Goal: Register for event/course

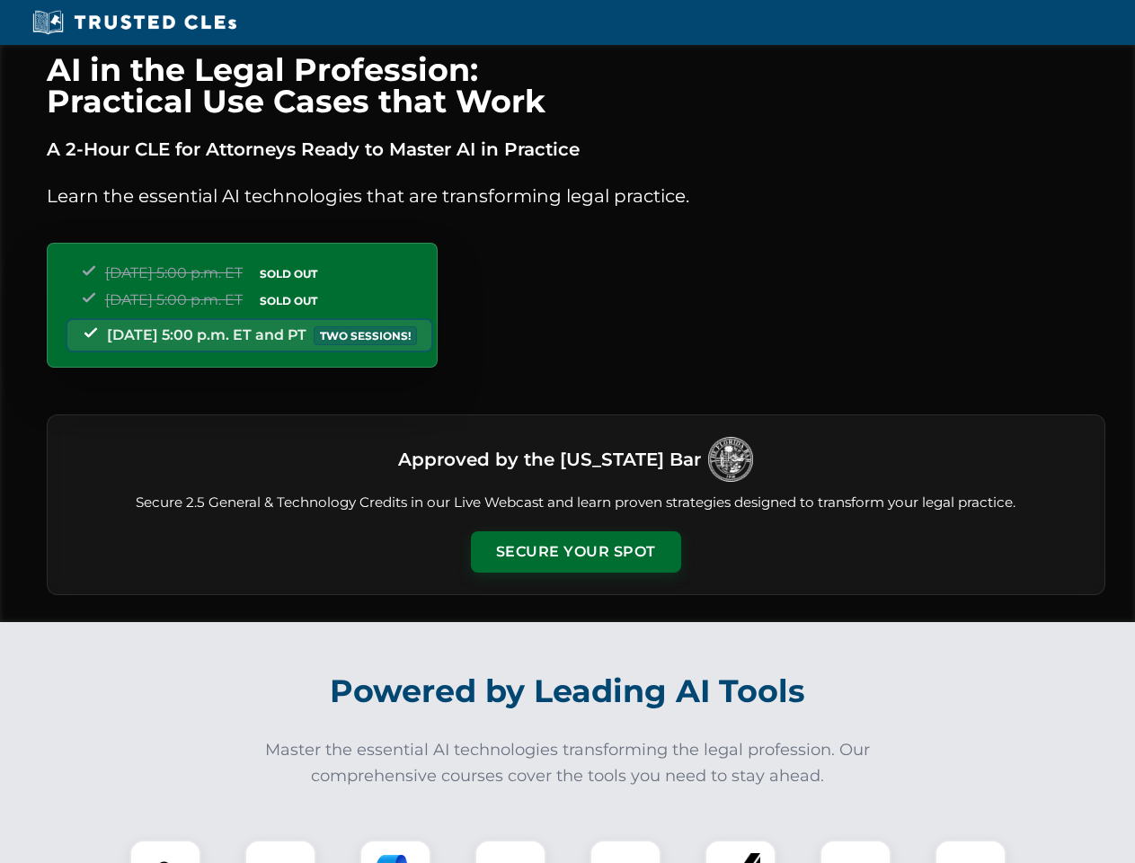
click at [575, 552] on button "Secure Your Spot" at bounding box center [576, 551] width 210 height 41
click at [165, 851] on img at bounding box center [165, 875] width 52 height 52
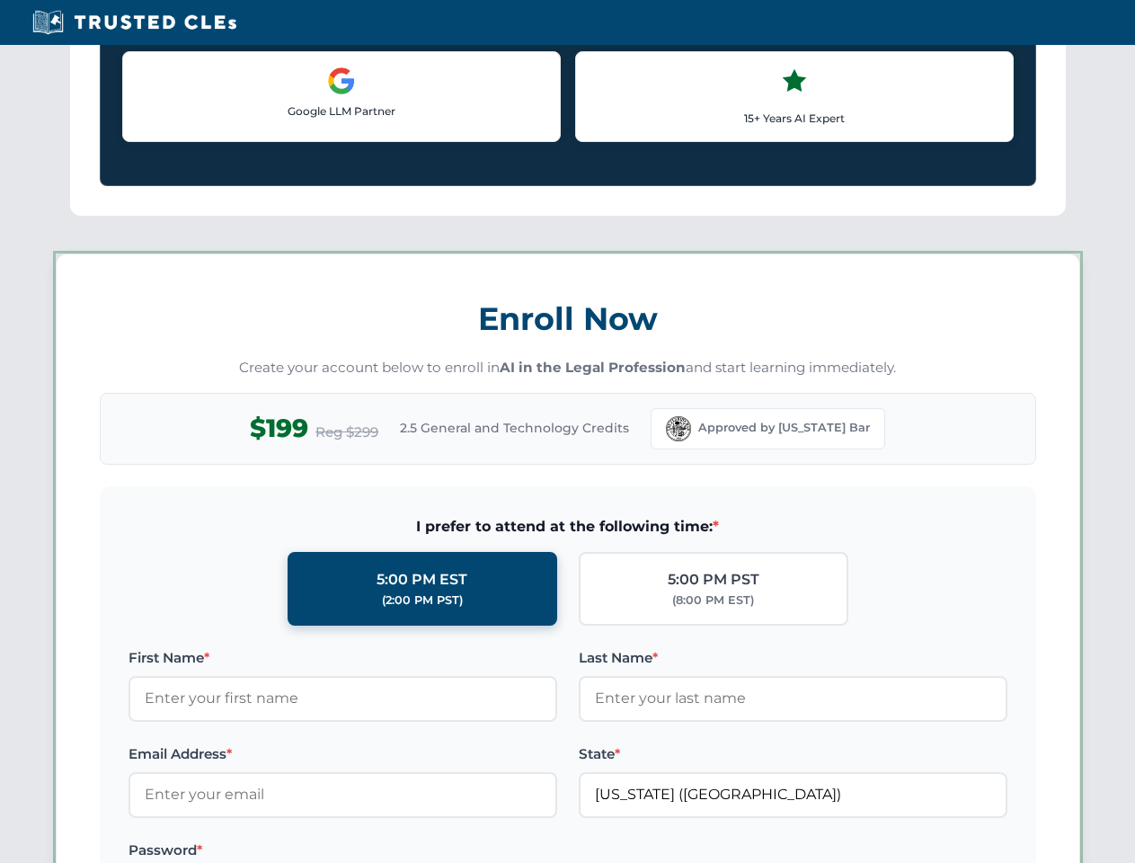
click at [396, 851] on label "Password *" at bounding box center [343, 851] width 429 height 22
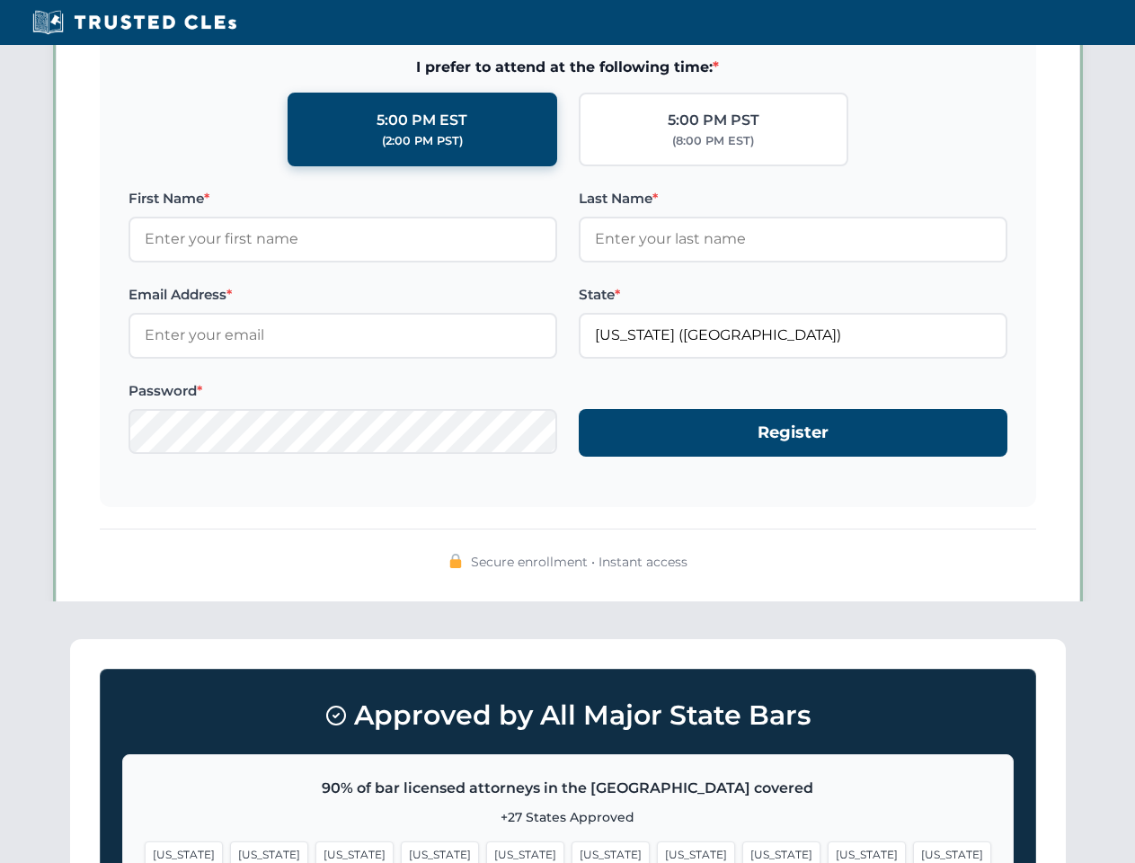
click at [828, 851] on span "[US_STATE]" at bounding box center [867, 854] width 78 height 26
